Goal: Communication & Community: Answer question/provide support

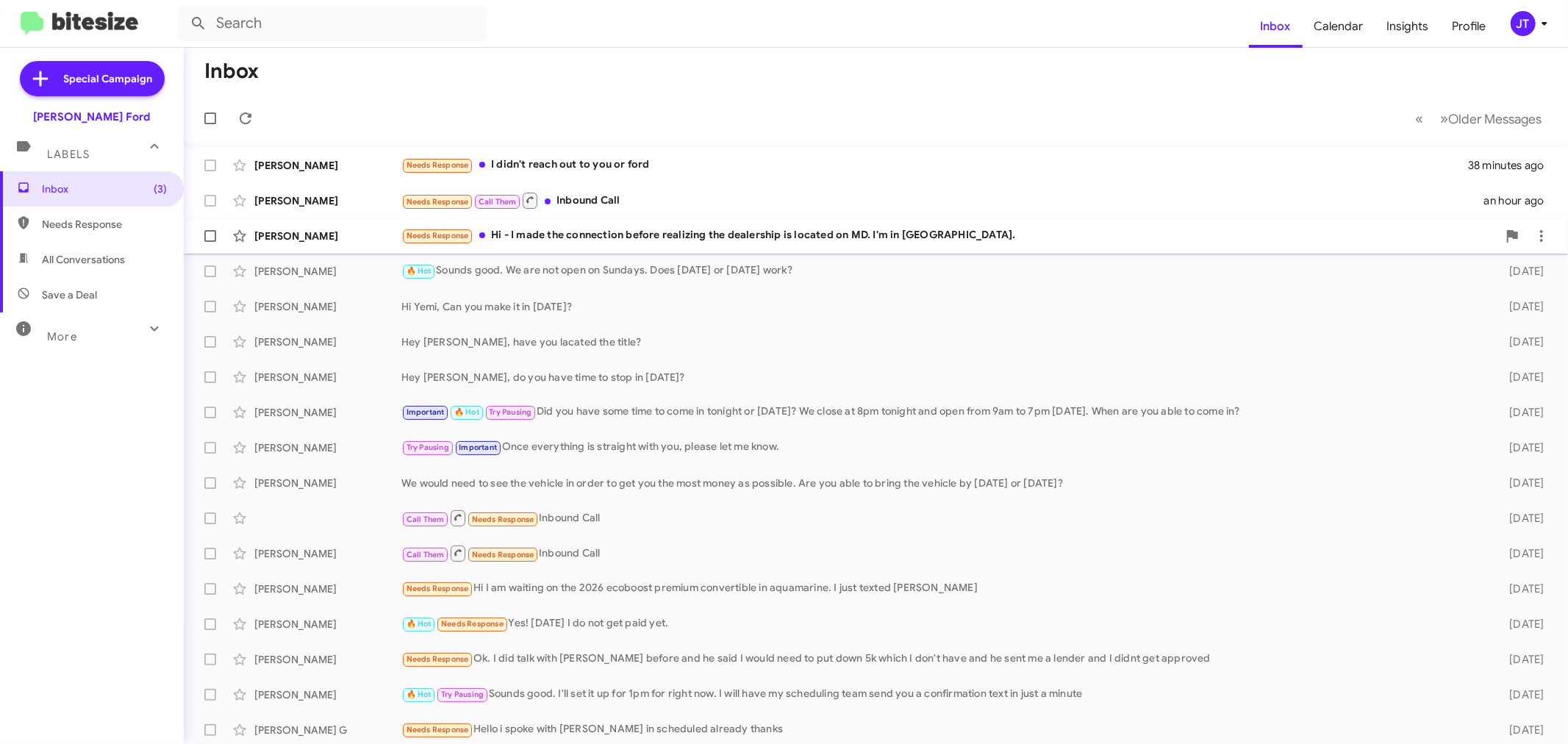
click at [698, 230] on div "Needs Response Hi - I made the connection before realizing the dealership is lo…" at bounding box center [950, 236] width 1096 height 17
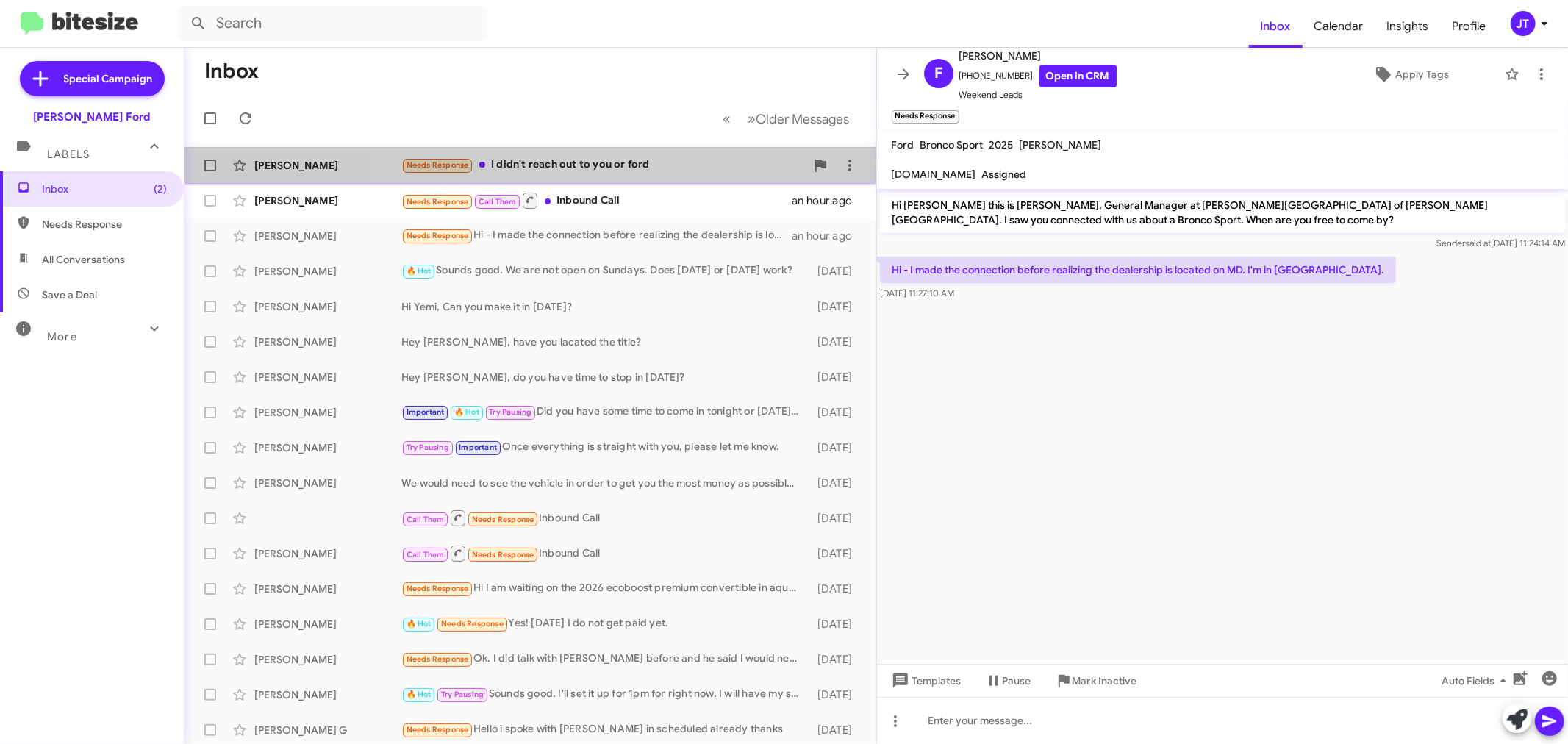
click at [618, 158] on div "Needs Response I didn't reach out to you or ford" at bounding box center [603, 166] width 404 height 17
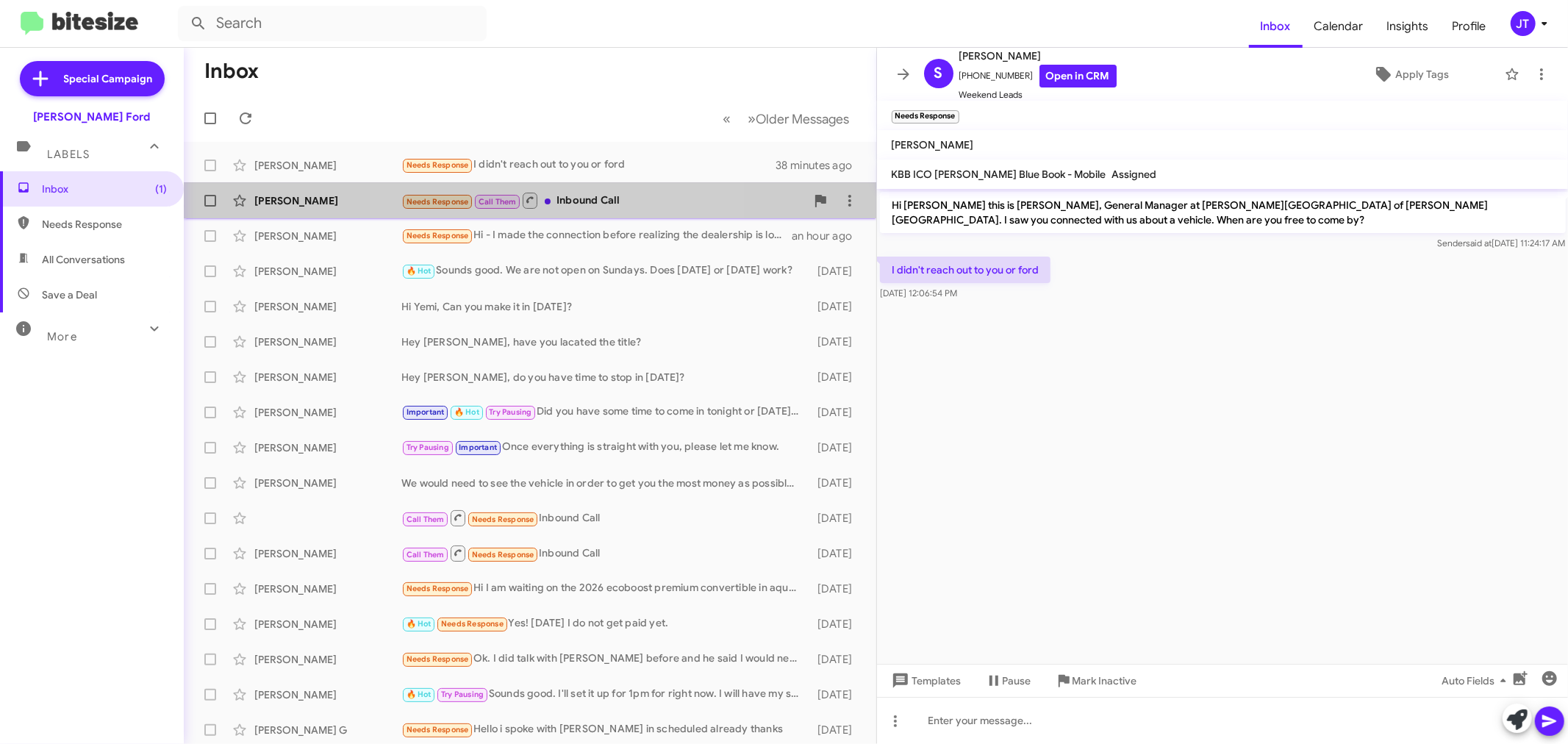
click at [568, 207] on div "Needs Response Call Them Inbound Call" at bounding box center [603, 200] width 404 height 18
